Goal: Find specific page/section: Find specific page/section

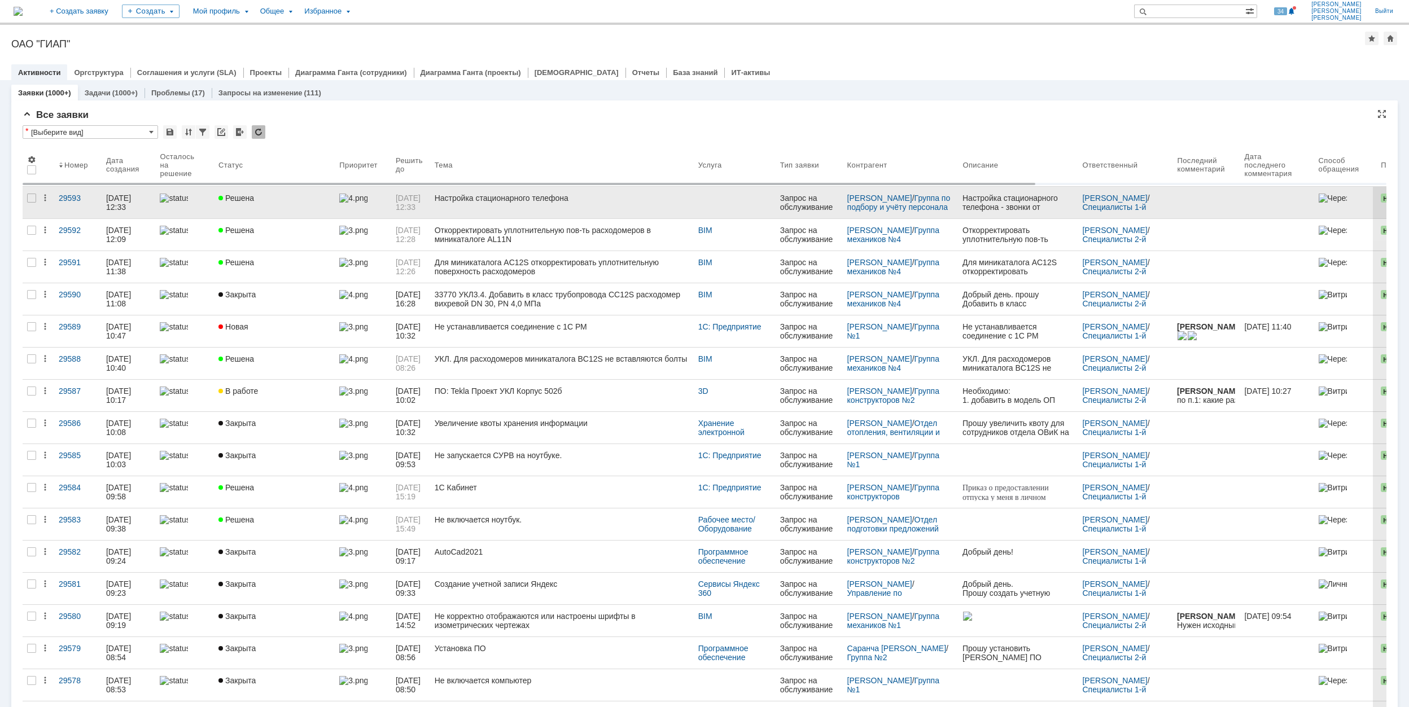
click at [554, 198] on div "Настройка стационарного телефона" at bounding box center [562, 198] width 255 height 9
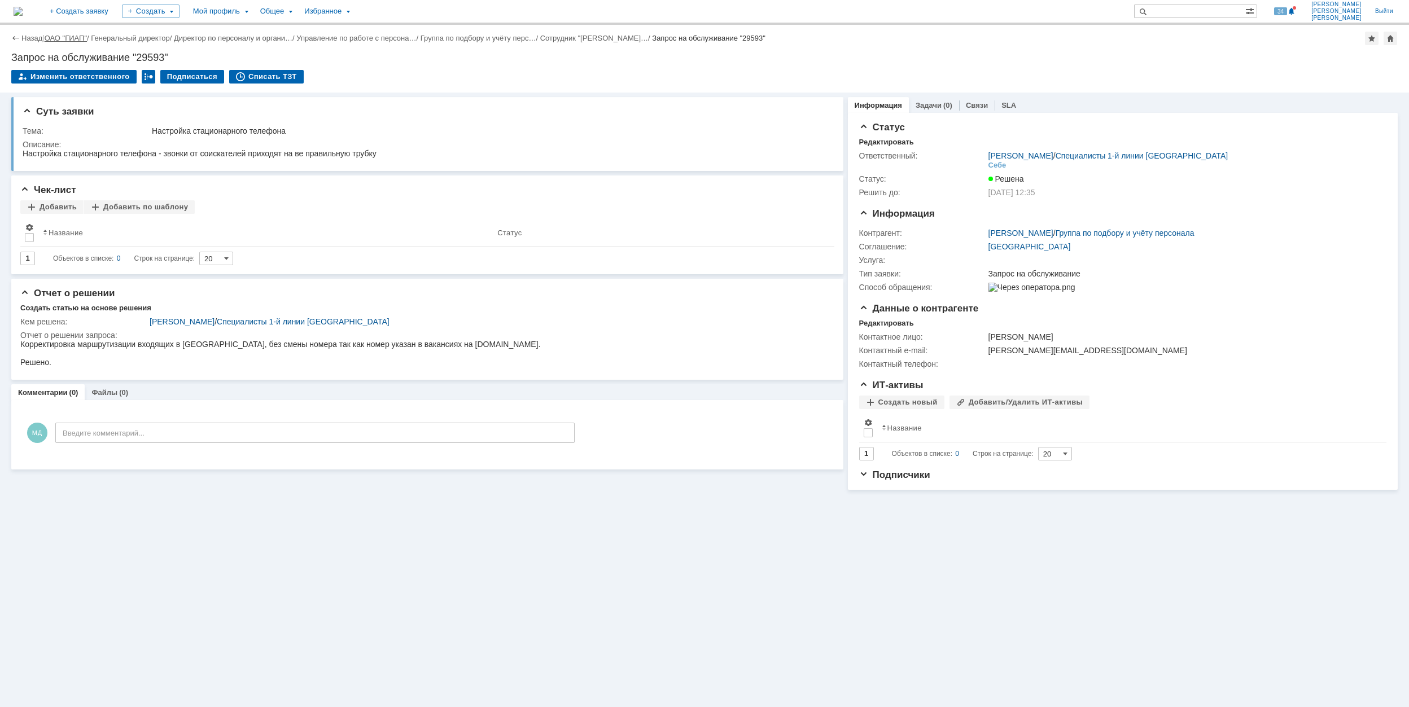
click at [77, 37] on link "ОАО "ГИАП"" at bounding box center [66, 38] width 42 height 8
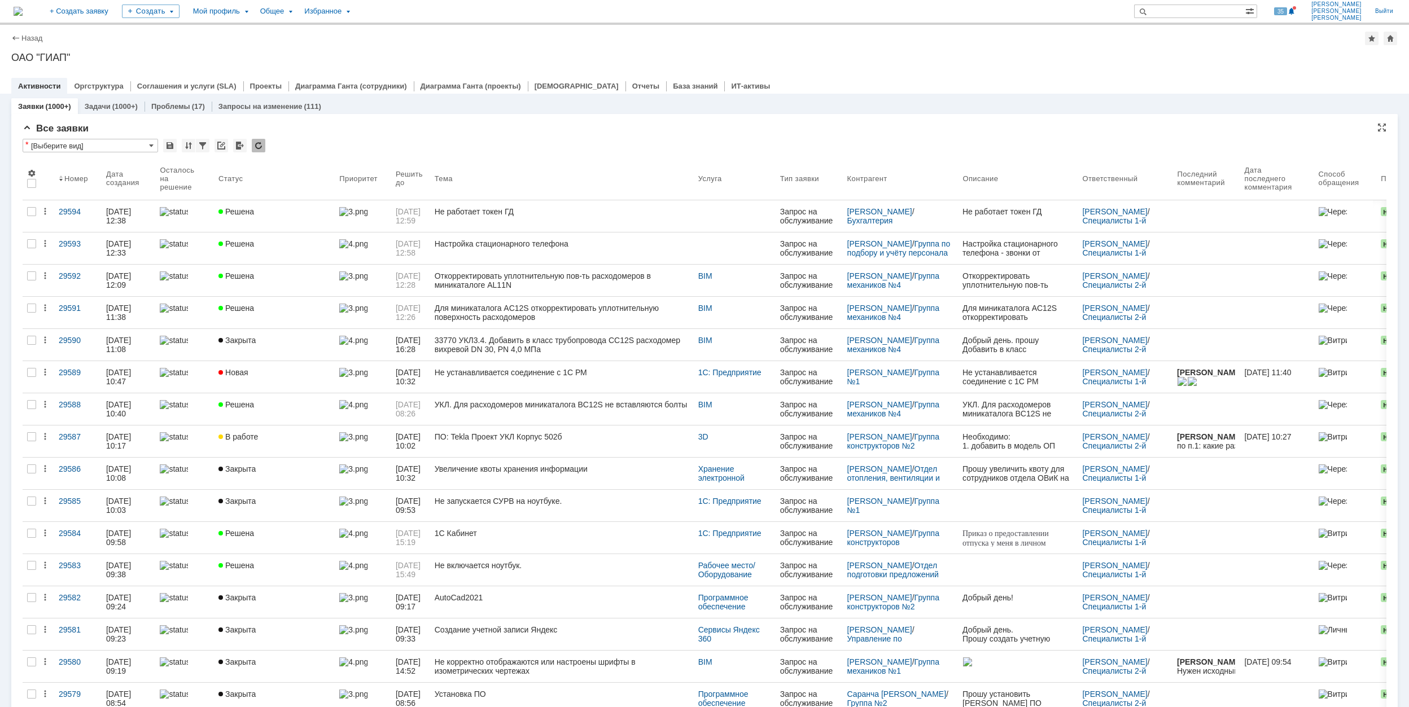
click at [322, 141] on div "* [Выберите вид]" at bounding box center [704, 146] width 1363 height 15
click at [598, 141] on div "* [Выберите вид]" at bounding box center [704, 146] width 1363 height 15
